Goal: Task Accomplishment & Management: Complete application form

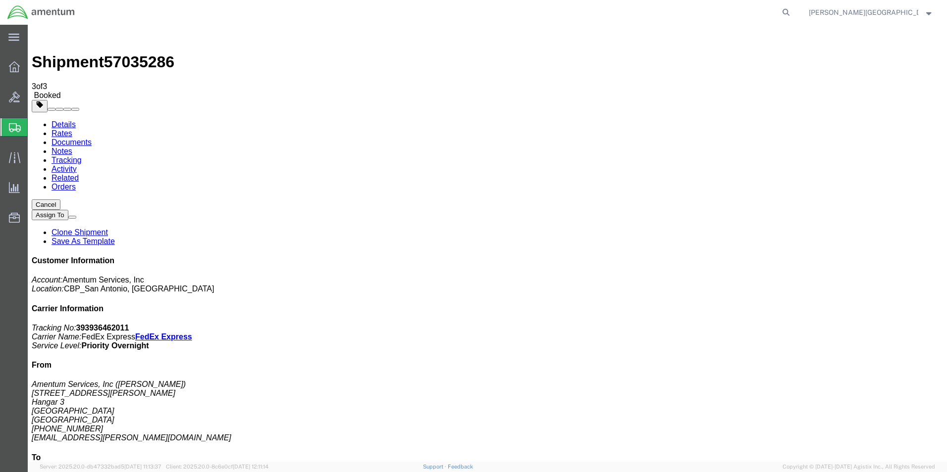
click at [0, 0] on span "Create Shipment" at bounding box center [0, 0] width 0 height 0
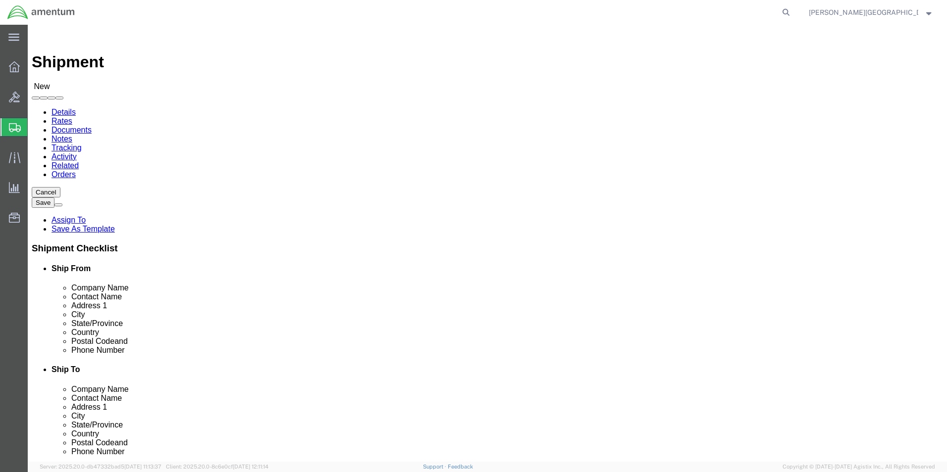
scroll to position [1931, 0]
select select "49940"
select select "[GEOGRAPHIC_DATA]"
drag, startPoint x: 210, startPoint y: 336, endPoint x: 126, endPoint y: 326, distance: 85.2
click div "Location [GEOGRAPHIC_DATA], [GEOGRAPHIC_DATA] Select My Profile Location [PHONE…"
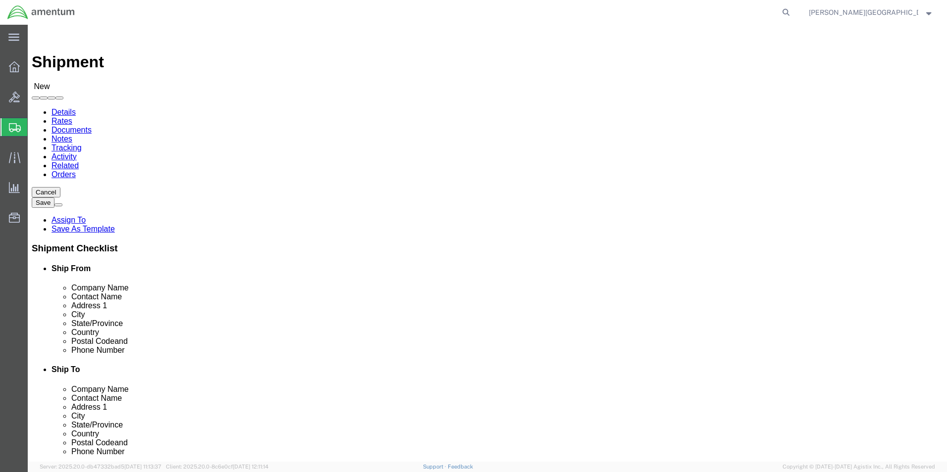
type input "[PHONE_NUMBER]"
select select "49945"
select select "[GEOGRAPHIC_DATA]"
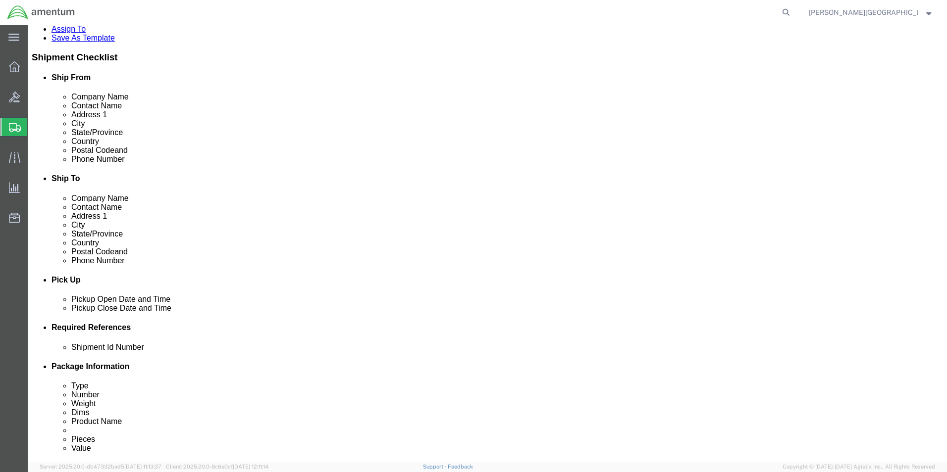
scroll to position [248, 0]
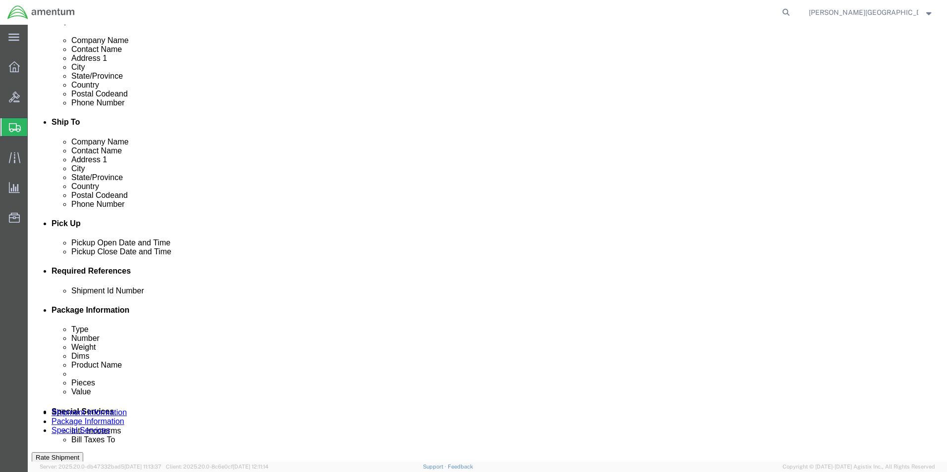
click div "[DATE] 12:00 PM"
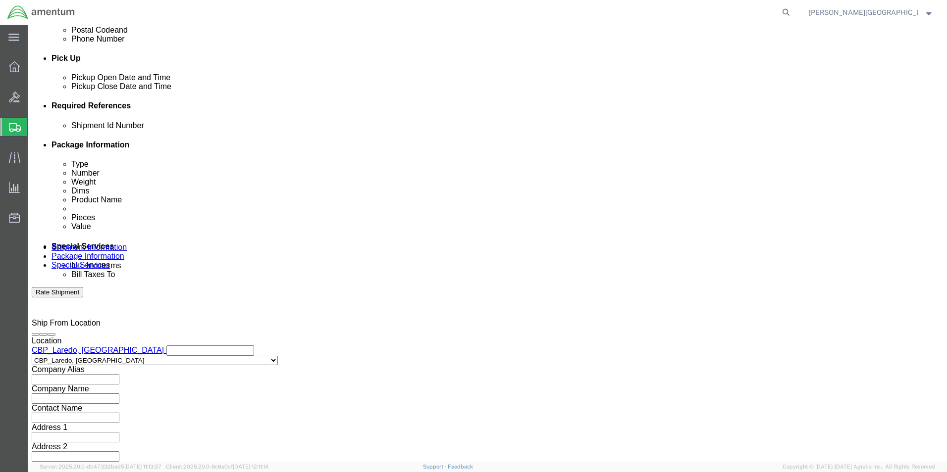
type input "3:00 PM"
click button "Apply"
click button "Add reference"
click select "Select Account Type Activity ID Airline Appointment Number ASN Batch Request # …"
select select "DEPT"
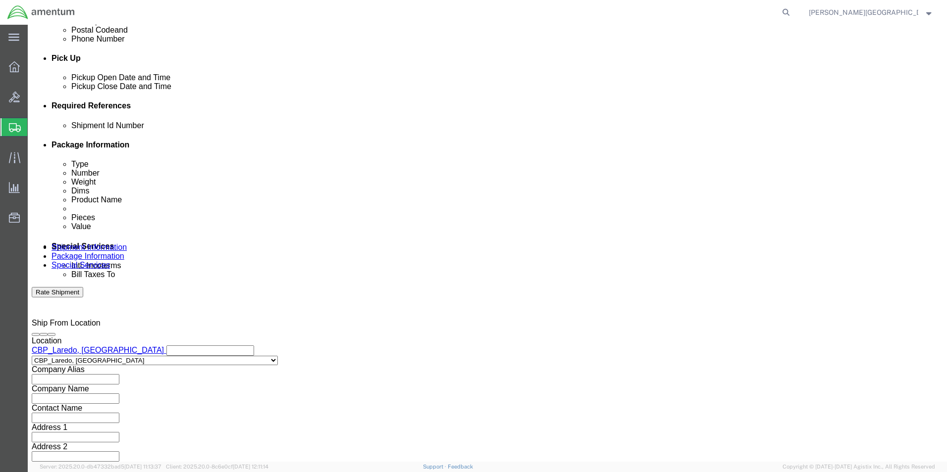
click select "Select Account Type Activity ID Airline Appointment Number ASN Batch Request # …"
click input "text"
type input "QC Department"
click button "Add reference"
click select "Select Account Type Activity ID Airline Appointment Number ASN Batch Request # …"
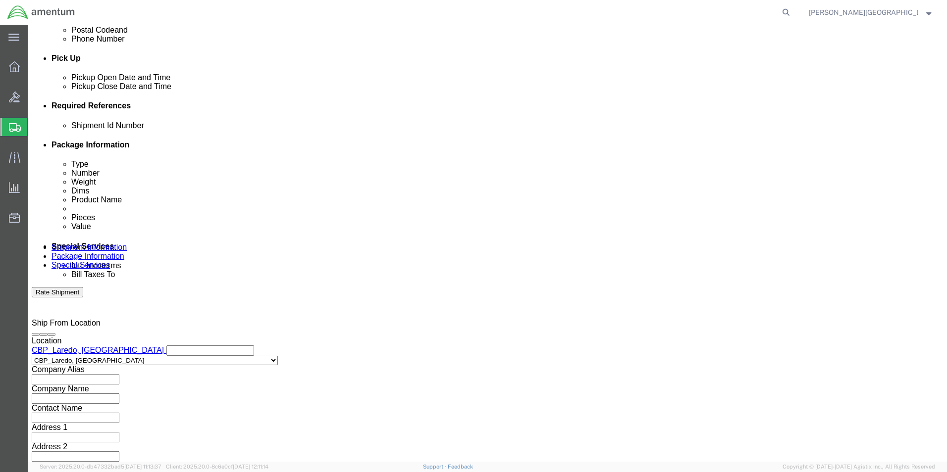
select select "PROJNUM"
click select "Select Account Type Activity ID Airline Appointment Number ASN Batch Request # …"
click input "text"
click input "6118.02.03.2219.000.LRT.0000"
type input "6118.04.03.2219.000.LRT.0000"
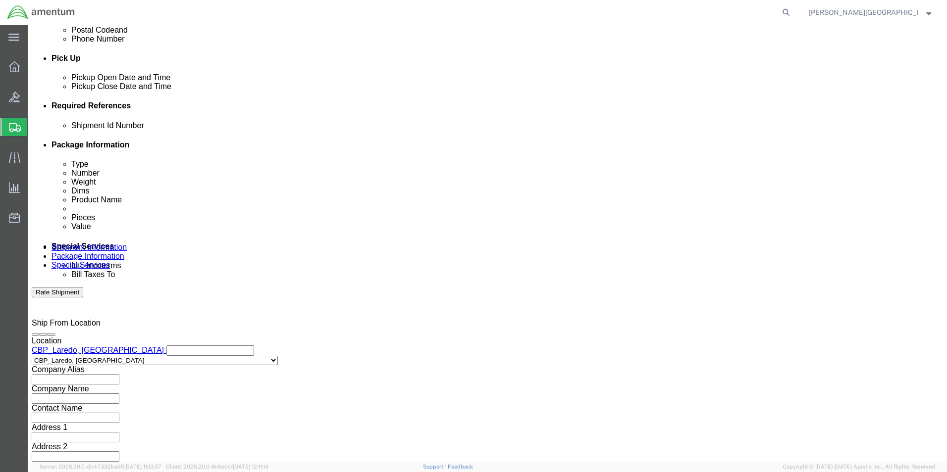
click button "Add reference"
click select "Select Account Type Activity ID Airline Appointment Number ASN Batch Request # …"
select select "CUSTREF"
click select "Select Account Type Activity ID Airline Appointment Number ASN Batch Request # …"
click input "text"
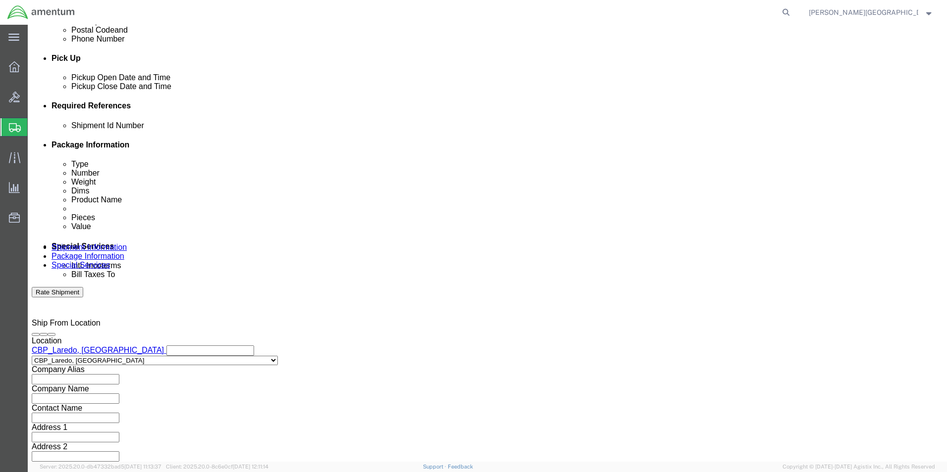
scroll to position [432, 0]
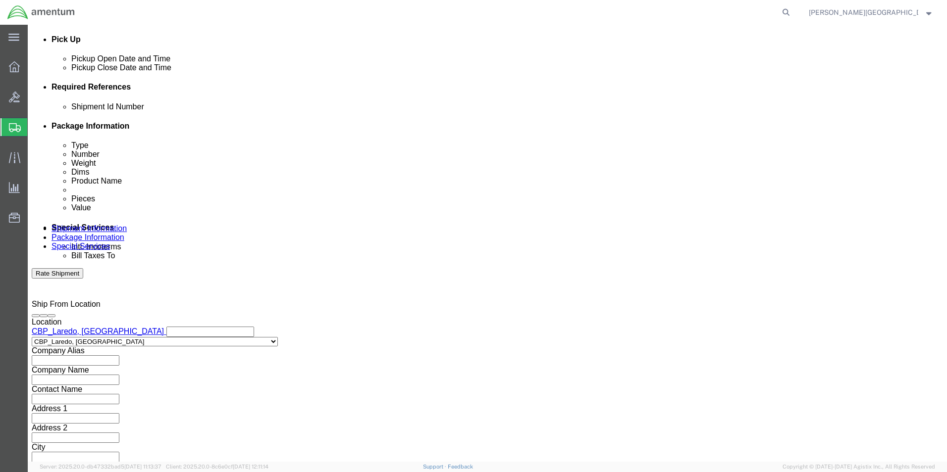
type input "Logbooks for 3938A"
click button "Continue"
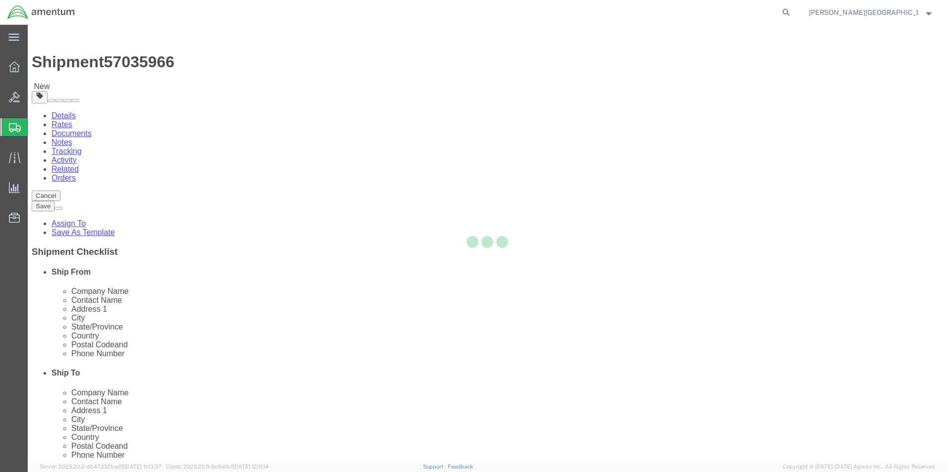
select select "CBOX"
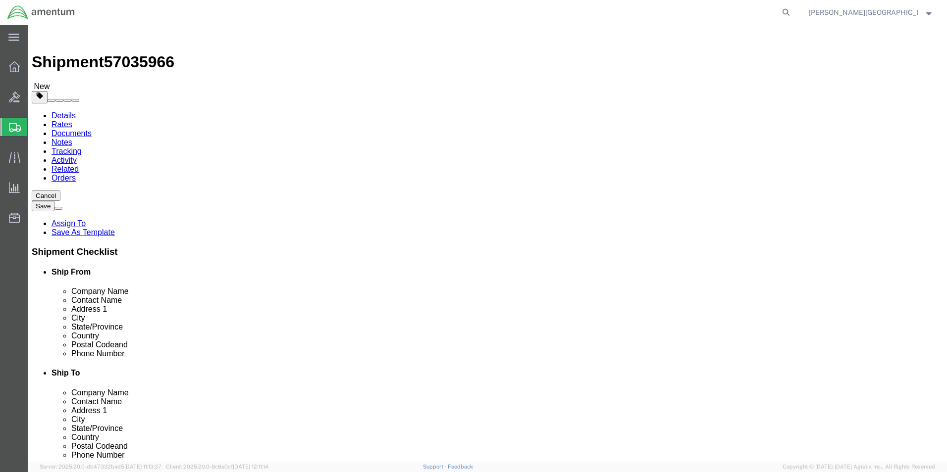
click input "text"
type input "18"
click input "text"
type input "12"
click input "text"
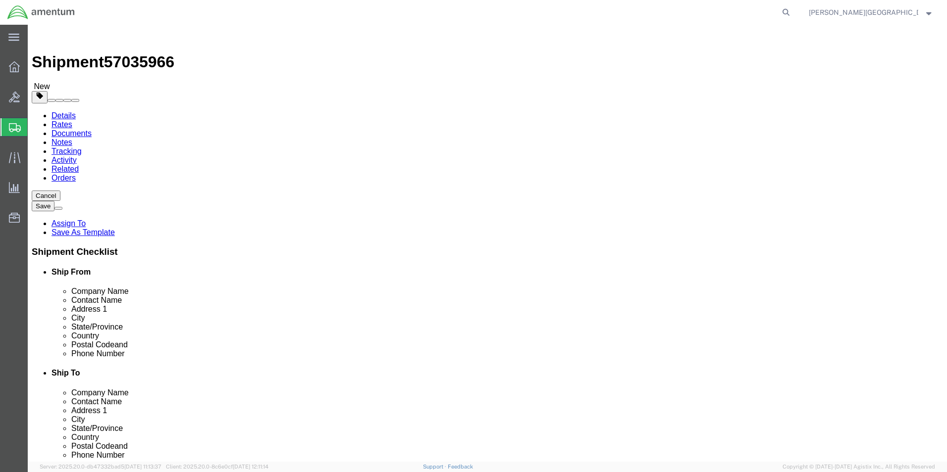
type input "12"
click input "0.00"
type input "14.00"
click link "Add Content"
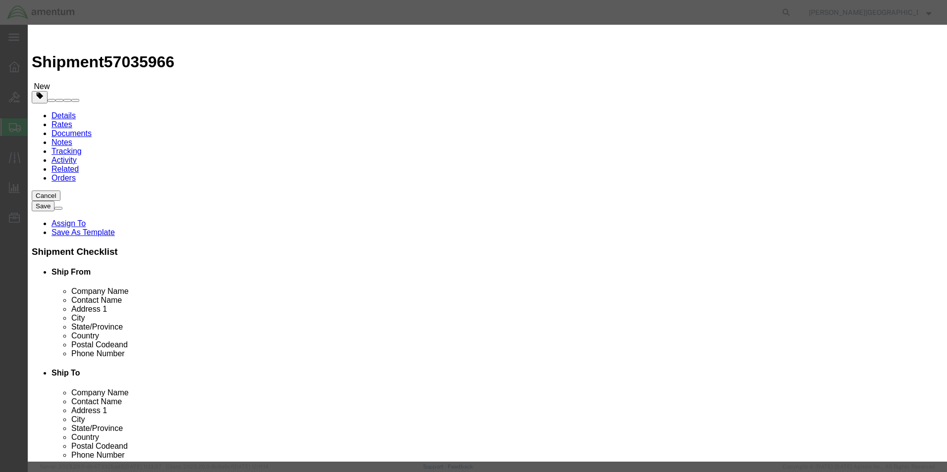
click input "text"
click input "Log Books for 3939A"
type input "Log Books for 3938A"
click input "0"
type input "3"
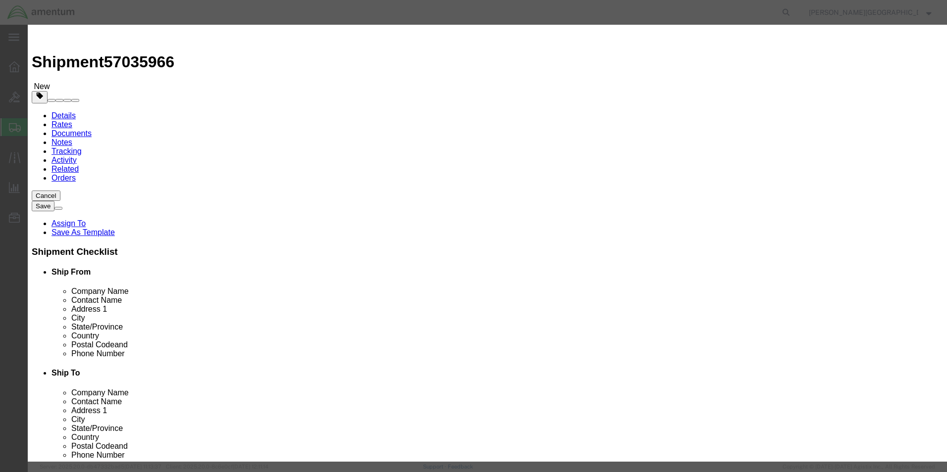
click input "text"
type input "150.00"
click button "Save & Close"
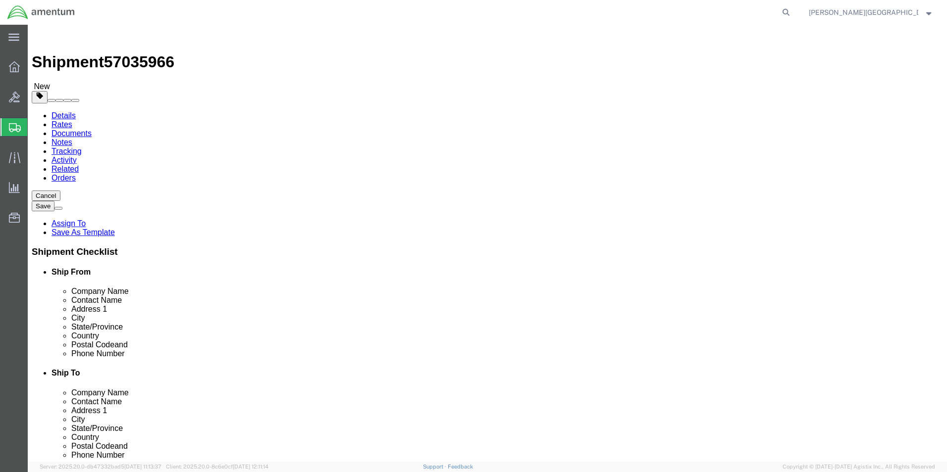
click button "Previous"
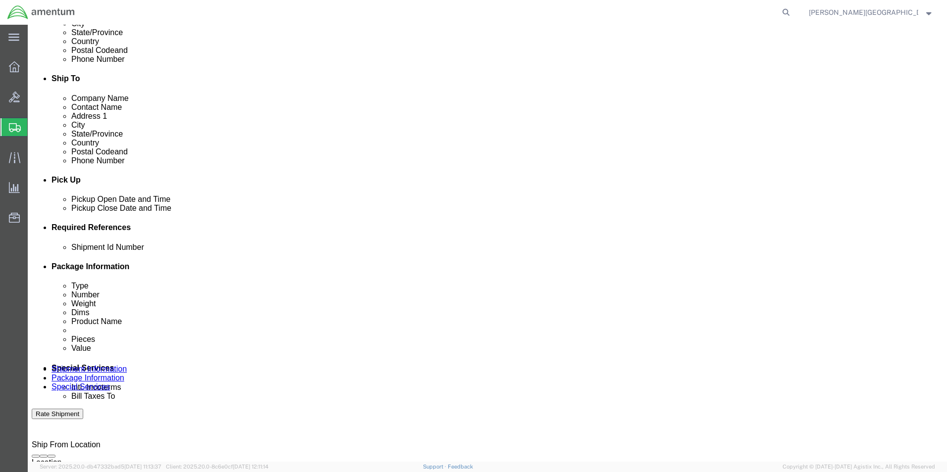
scroll to position [347, 0]
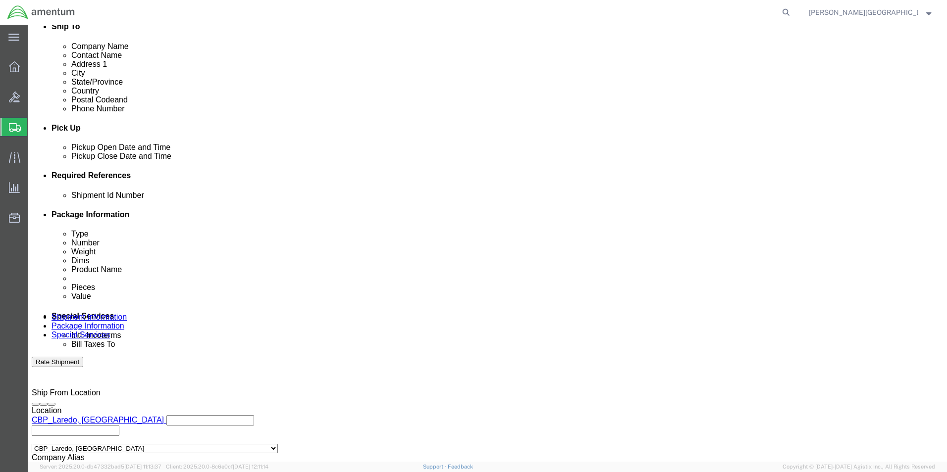
click input "text"
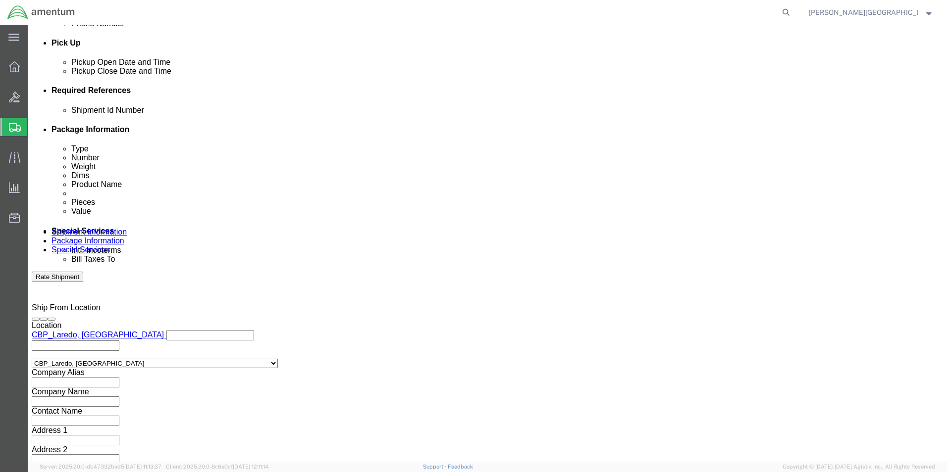
type input "57035966"
click button "Continue"
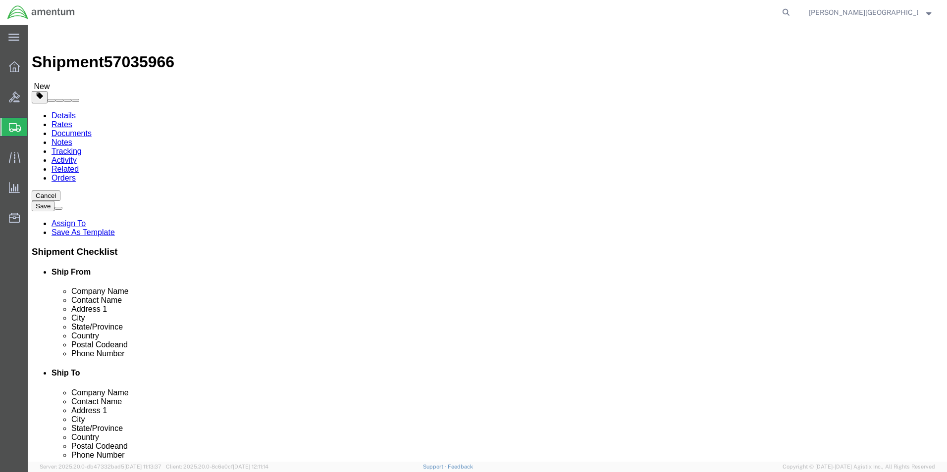
click button "Continue"
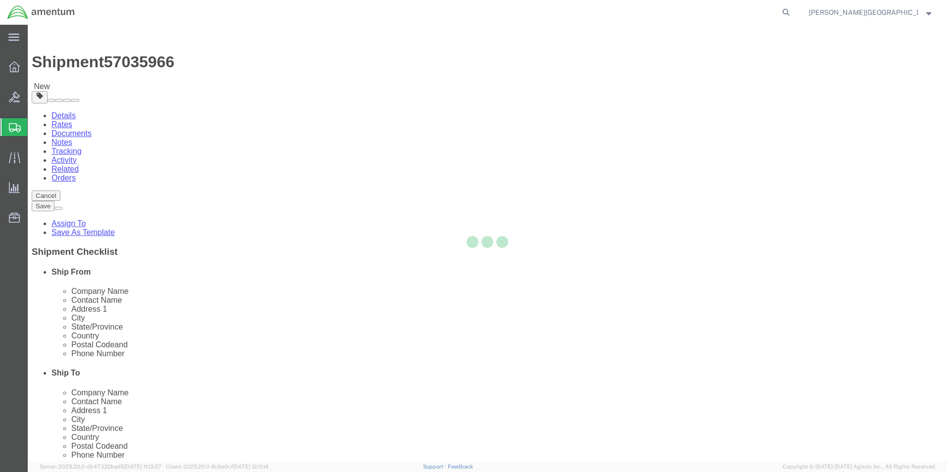
select select
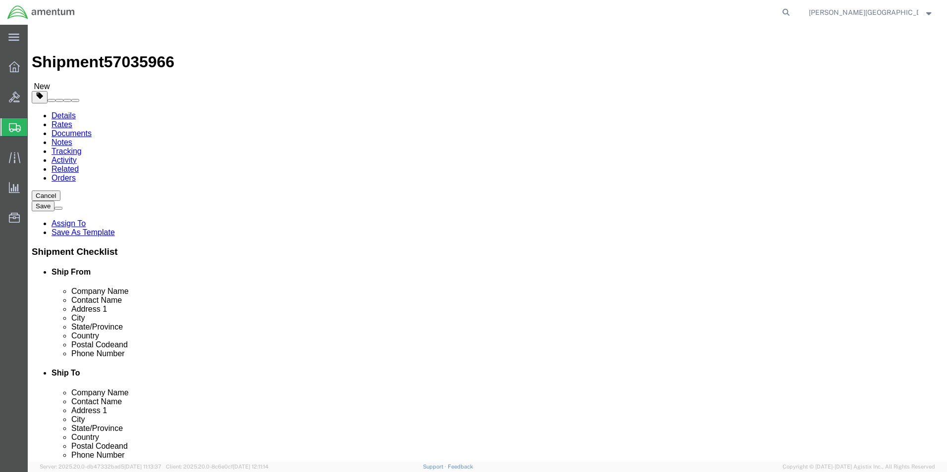
click button "Rate Shipment"
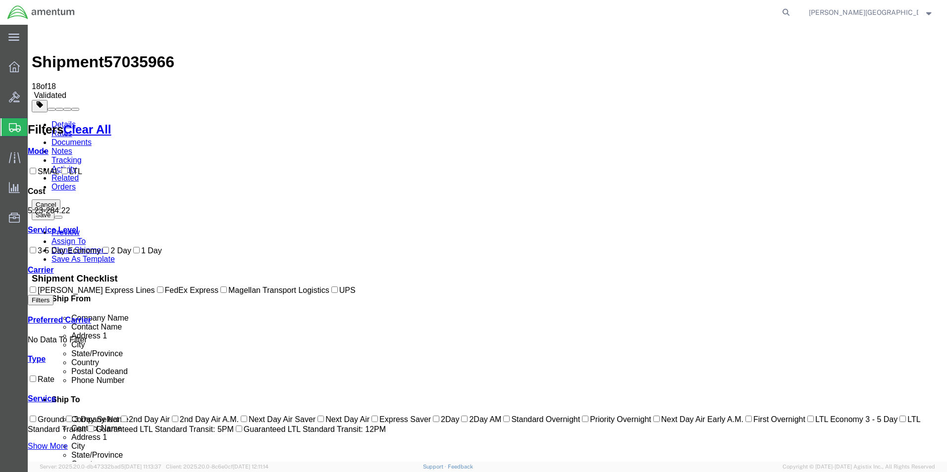
checkbox input "true"
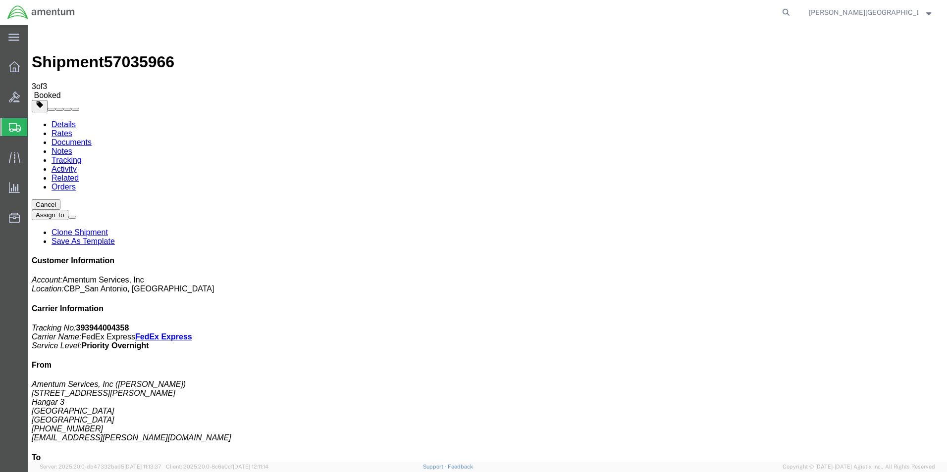
click at [53, 120] on link "Details" at bounding box center [63, 124] width 24 height 8
click link "Schedule pickup request"
